Goal: Task Accomplishment & Management: Manage account settings

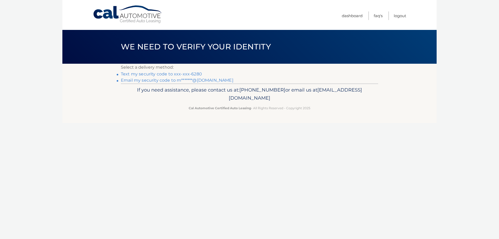
click at [147, 74] on link "Text my security code to xxx-xxx-6280" at bounding box center [161, 73] width 81 height 5
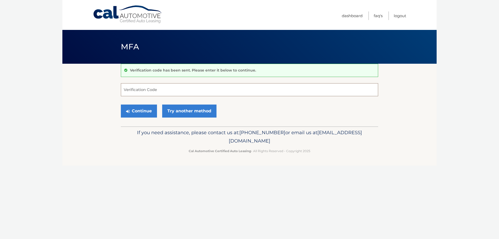
click at [135, 90] on input "Verification Code" at bounding box center [249, 89] width 257 height 13
click at [128, 89] on input "Verification Code" at bounding box center [249, 89] width 257 height 13
type input "250656"
click at [139, 110] on button "Continue" at bounding box center [139, 110] width 36 height 13
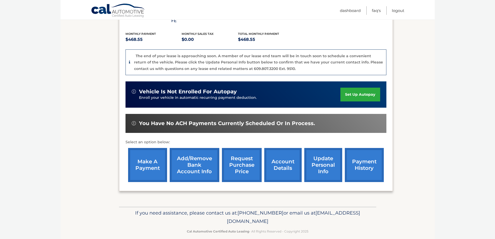
scroll to position [82, 0]
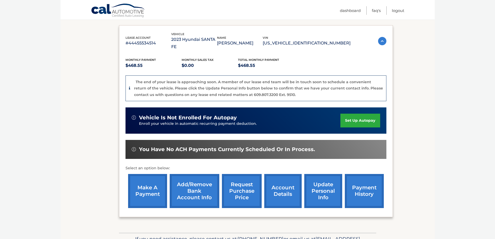
click at [146, 183] on link "make a payment" at bounding box center [147, 191] width 39 height 34
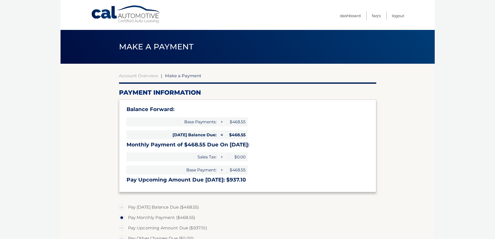
select select "ZGIzZmUzY2UtMTI1NC00ZGI1LWJhNzMtNjNmMGQyNTdhMGFh"
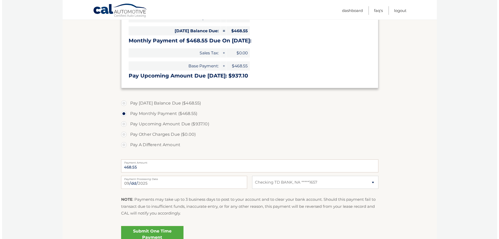
scroll to position [155, 0]
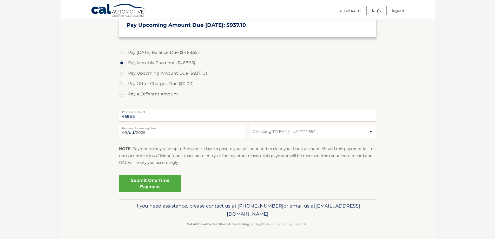
click at [145, 181] on link "Submit One Time Payment" at bounding box center [150, 183] width 62 height 17
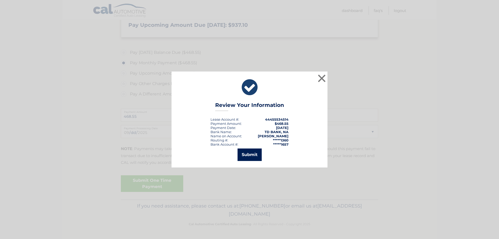
click at [245, 154] on button "Submit" at bounding box center [249, 154] width 24 height 12
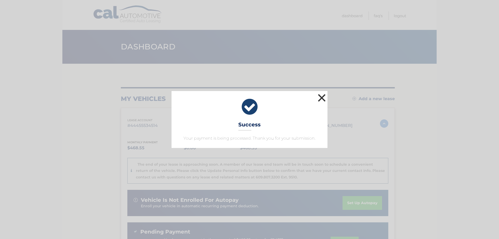
click at [323, 96] on button "×" at bounding box center [321, 97] width 10 height 10
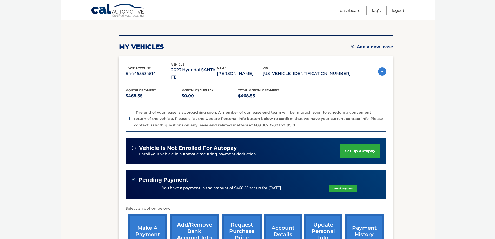
scroll to position [104, 0]
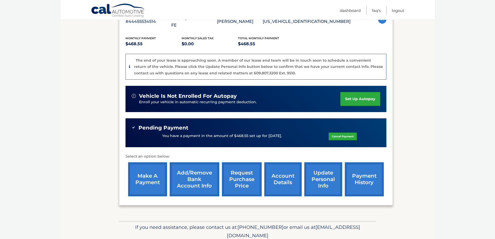
click at [315, 169] on link "update personal info" at bounding box center [323, 179] width 38 height 34
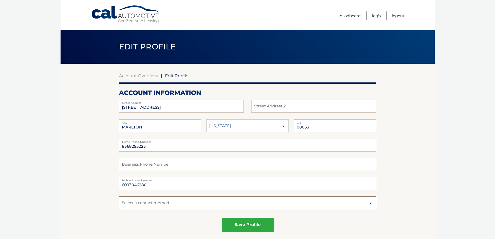
click at [127, 202] on select "Select a contact method Mobile Home" at bounding box center [247, 202] width 257 height 13
select select "1"
click at [119, 196] on select "Select a contact method Mobile Home" at bounding box center [247, 202] width 257 height 13
click at [282, 125] on select "Alaska Alabama Arkansas Arizona California" at bounding box center [247, 125] width 82 height 13
select select "NJ"
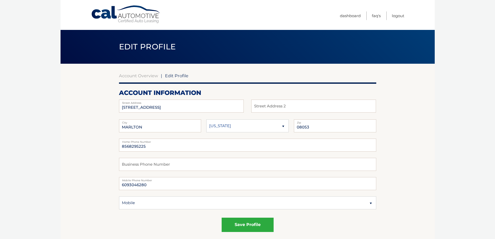
click at [206, 119] on select "Alaska Alabama Arkansas Arizona California" at bounding box center [247, 125] width 82 height 13
drag, startPoint x: 147, startPoint y: 146, endPoint x: 92, endPoint y: 145, distance: 55.1
click at [238, 225] on button "save profile" at bounding box center [248, 224] width 52 height 14
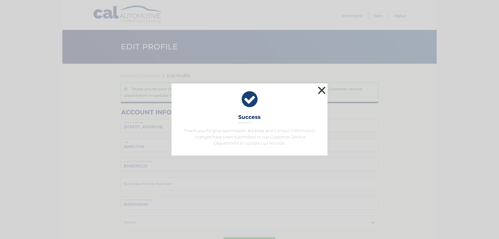
click at [322, 90] on button "×" at bounding box center [321, 90] width 10 height 10
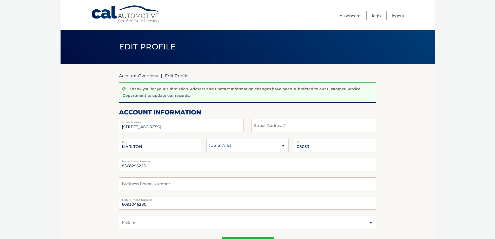
click at [134, 75] on link "Account Overview" at bounding box center [138, 75] width 39 height 5
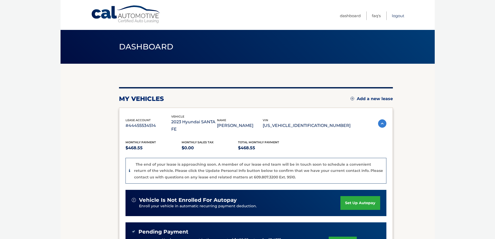
click at [396, 14] on link "Logout" at bounding box center [398, 15] width 12 height 9
